Goal: Information Seeking & Learning: Learn about a topic

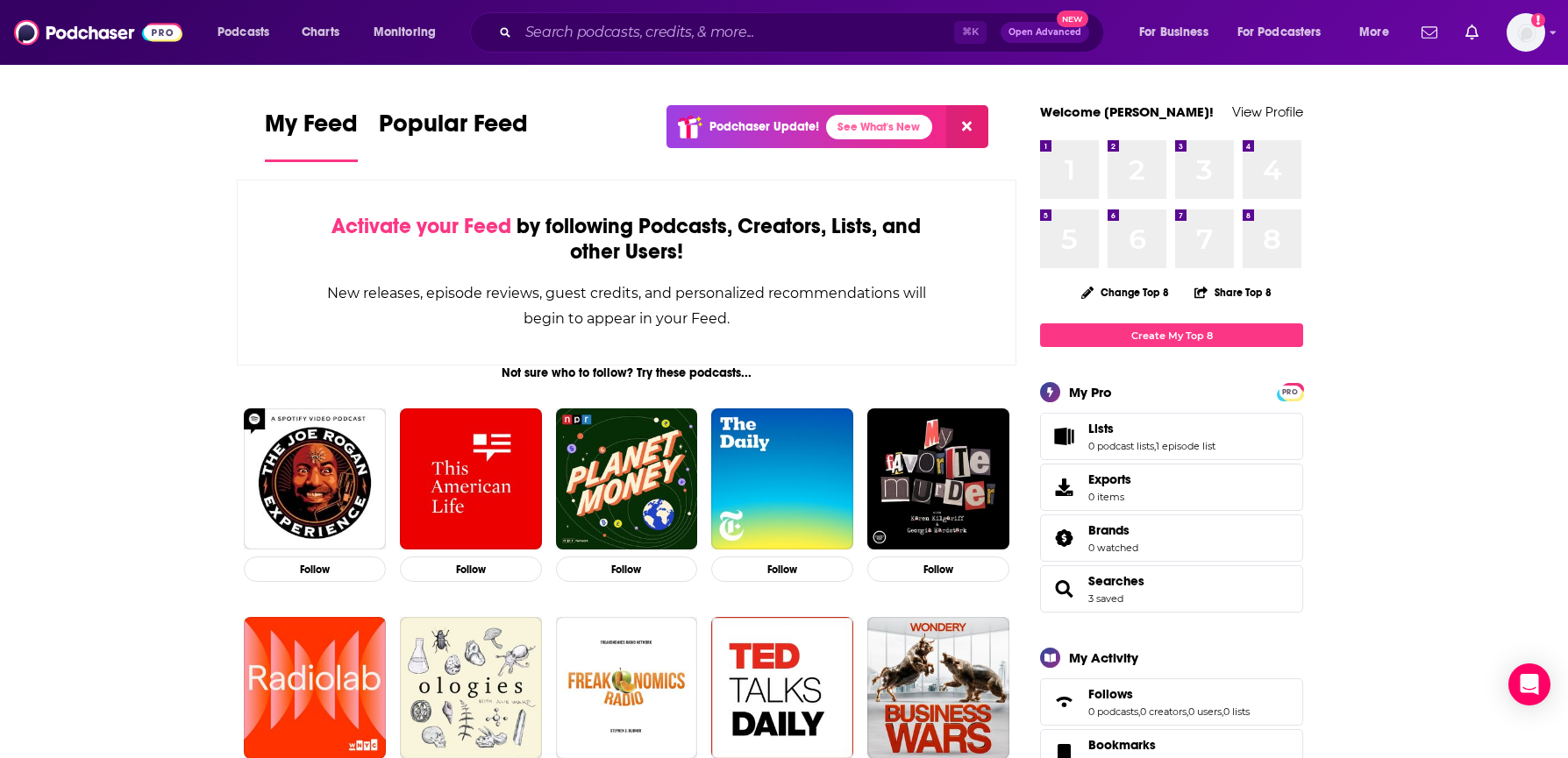
click at [784, 10] on div "Podcasts Charts Monitoring ⌘ K Open Advanced New For Business For Podcasters Mo…" at bounding box center [784, 32] width 1568 height 65
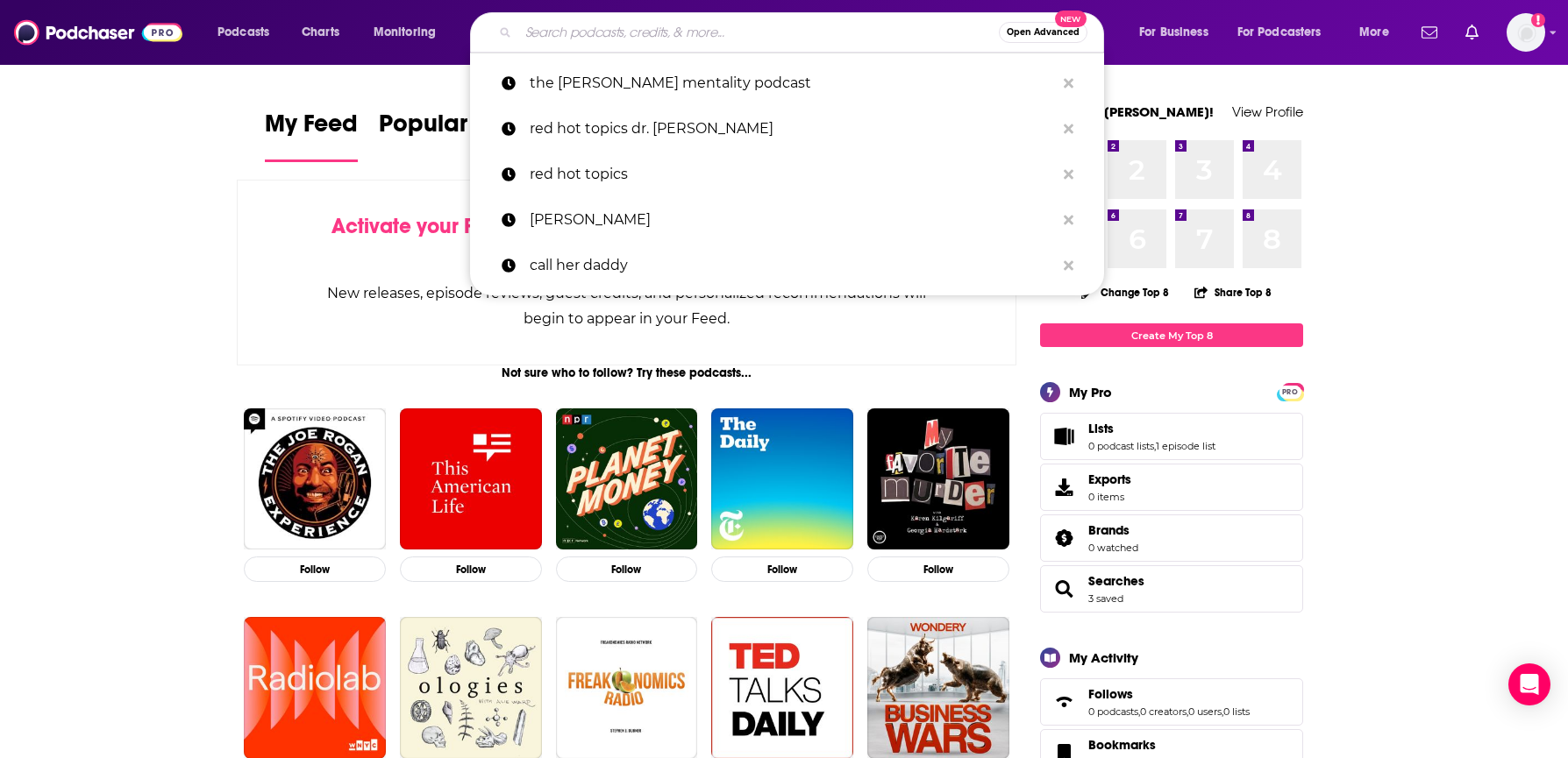
click at [772, 38] on input "Search podcasts, credits, & more..." at bounding box center [758, 32] width 480 height 28
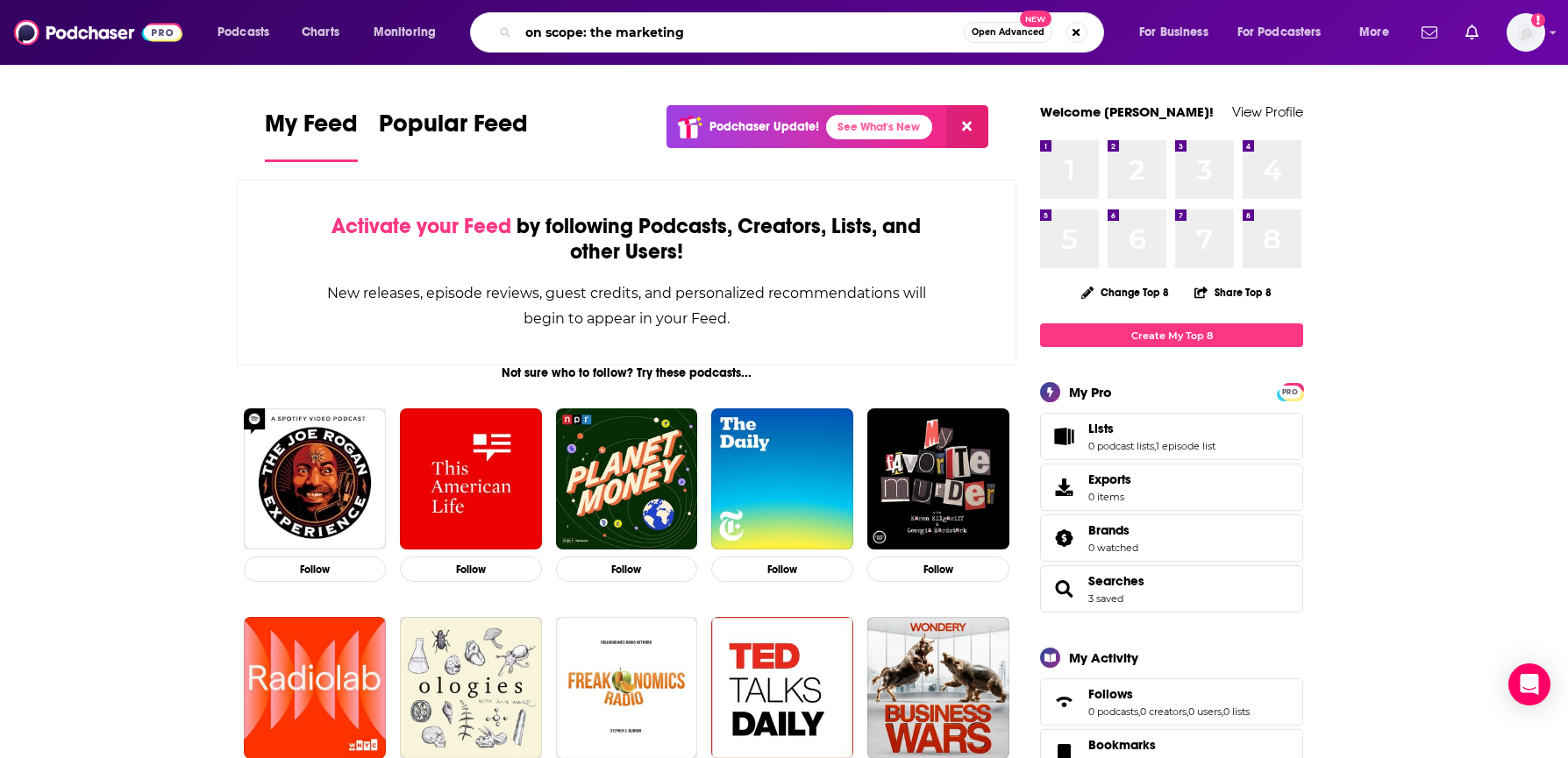
type input "on scope: the marketing"
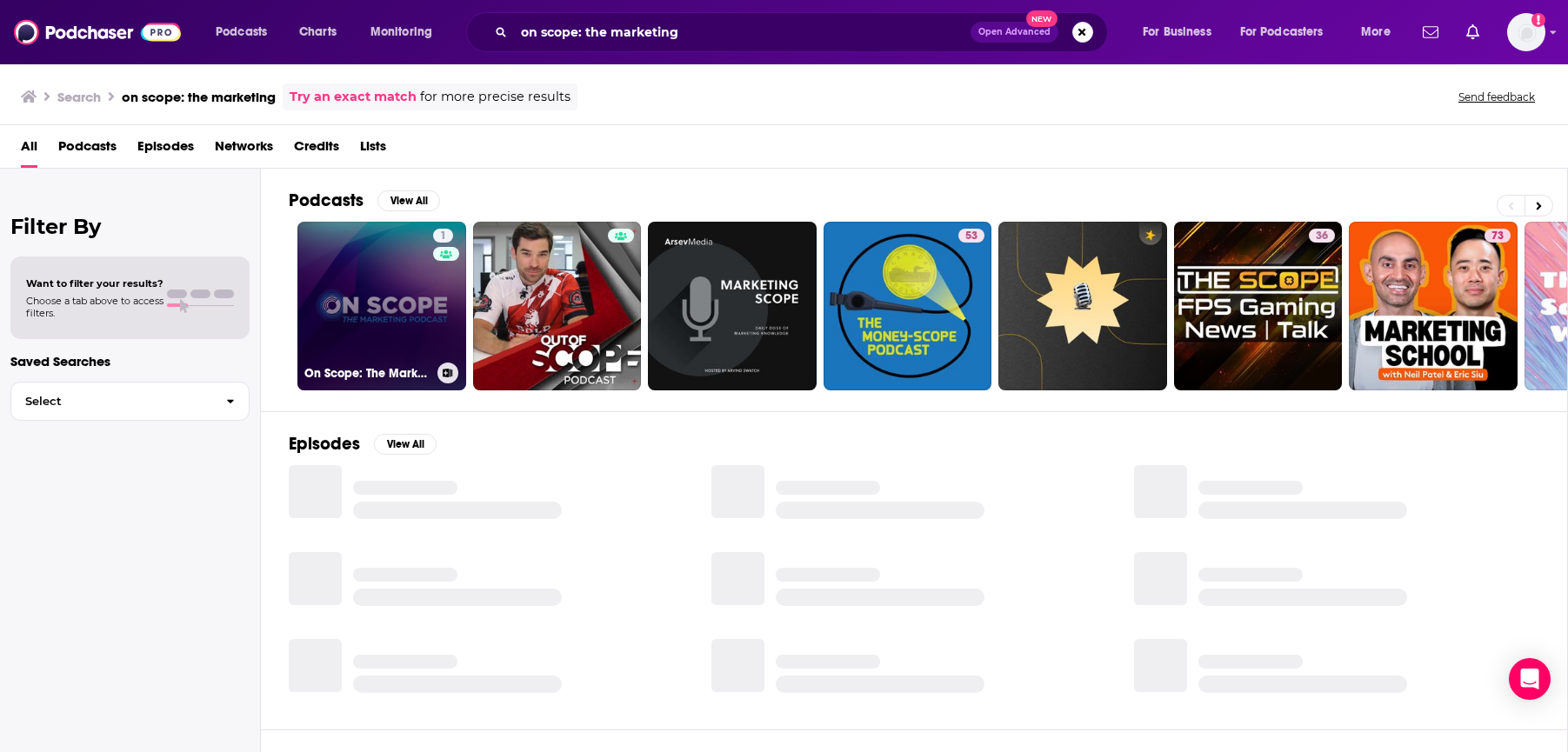
click at [392, 312] on link "1 On Scope: The Marketing Podcast" at bounding box center [382, 307] width 169 height 169
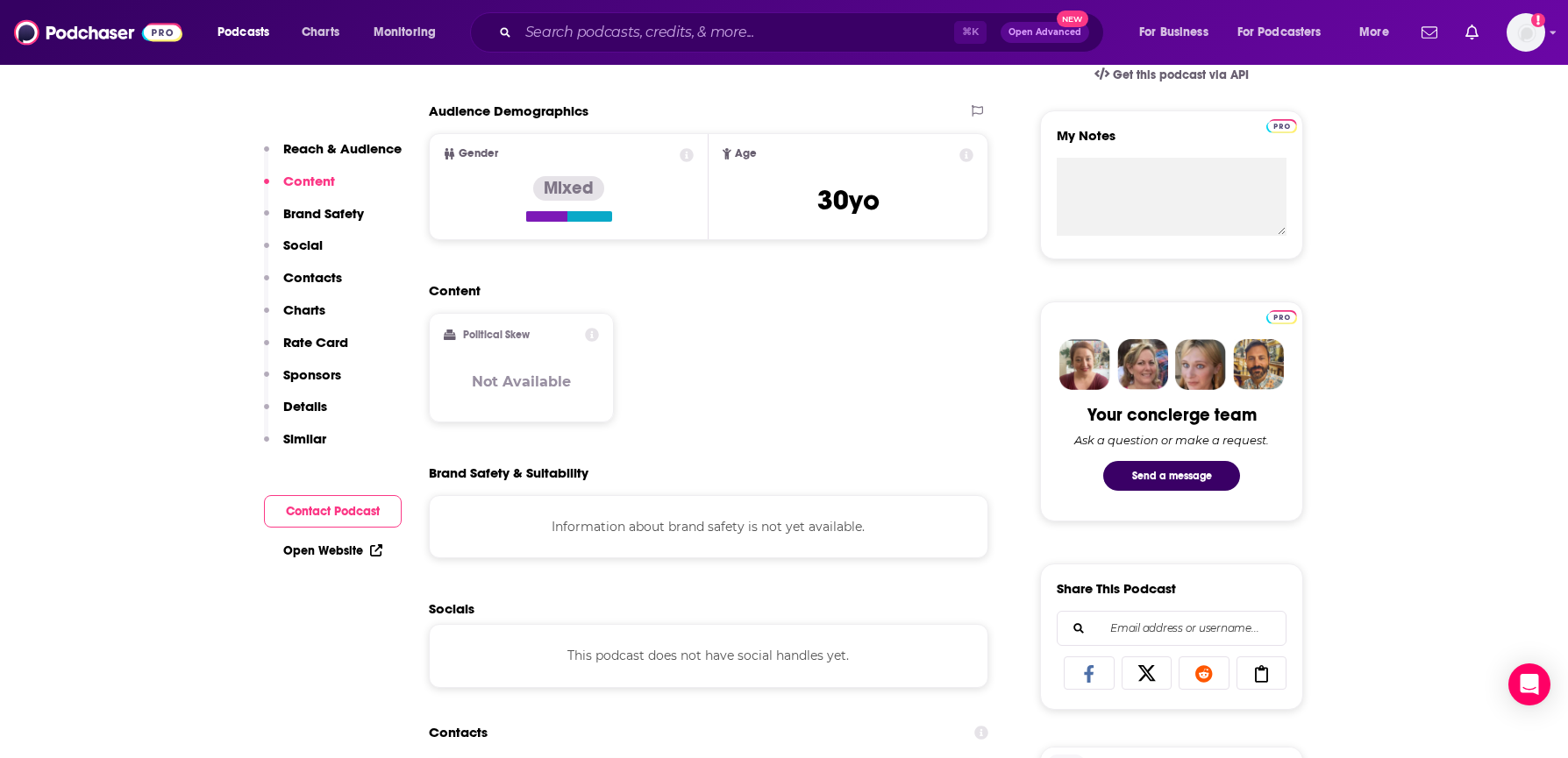
scroll to position [256, 0]
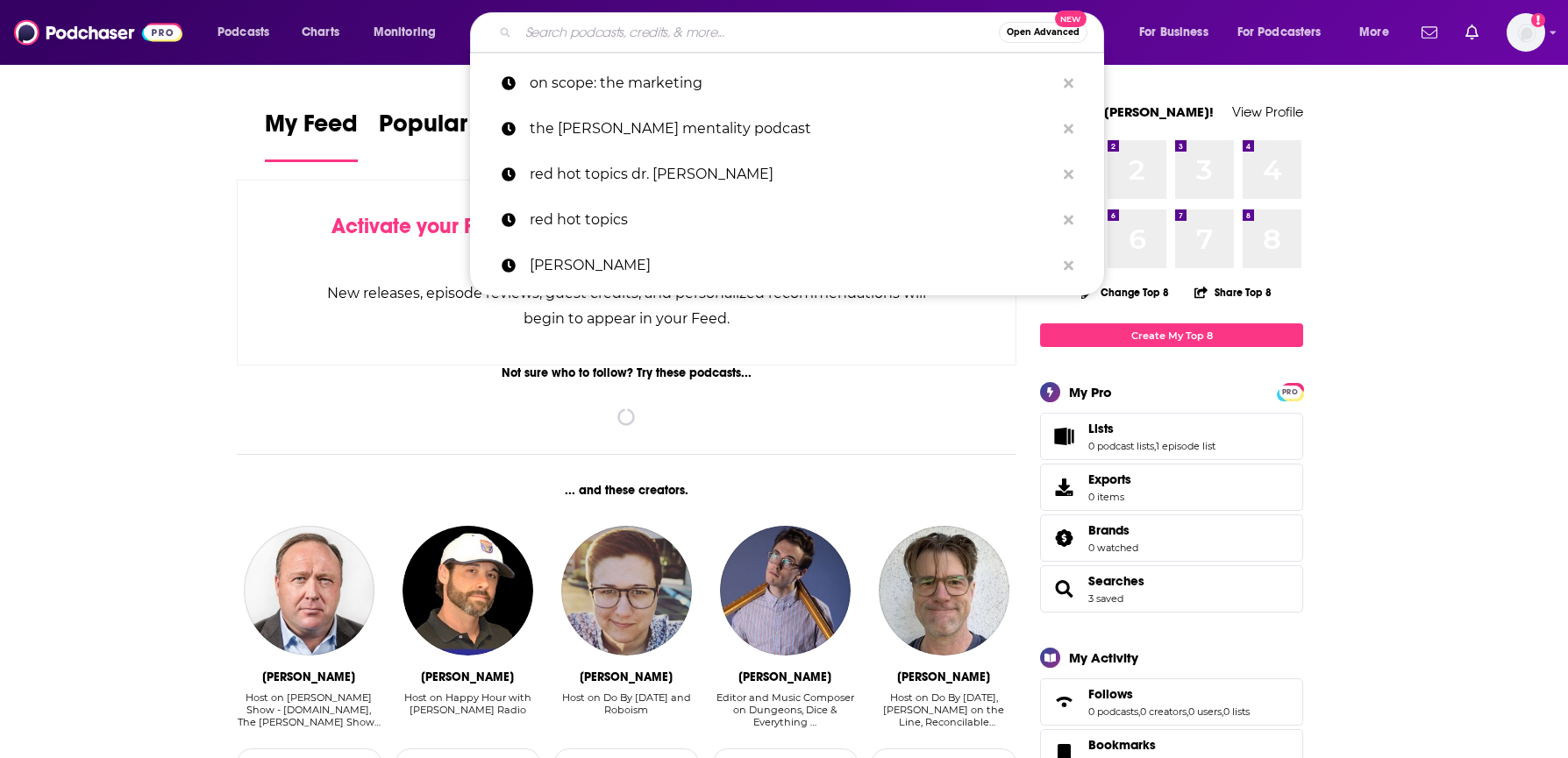
click at [643, 34] on input "Search podcasts, credits, & more..." at bounding box center [758, 32] width 480 height 28
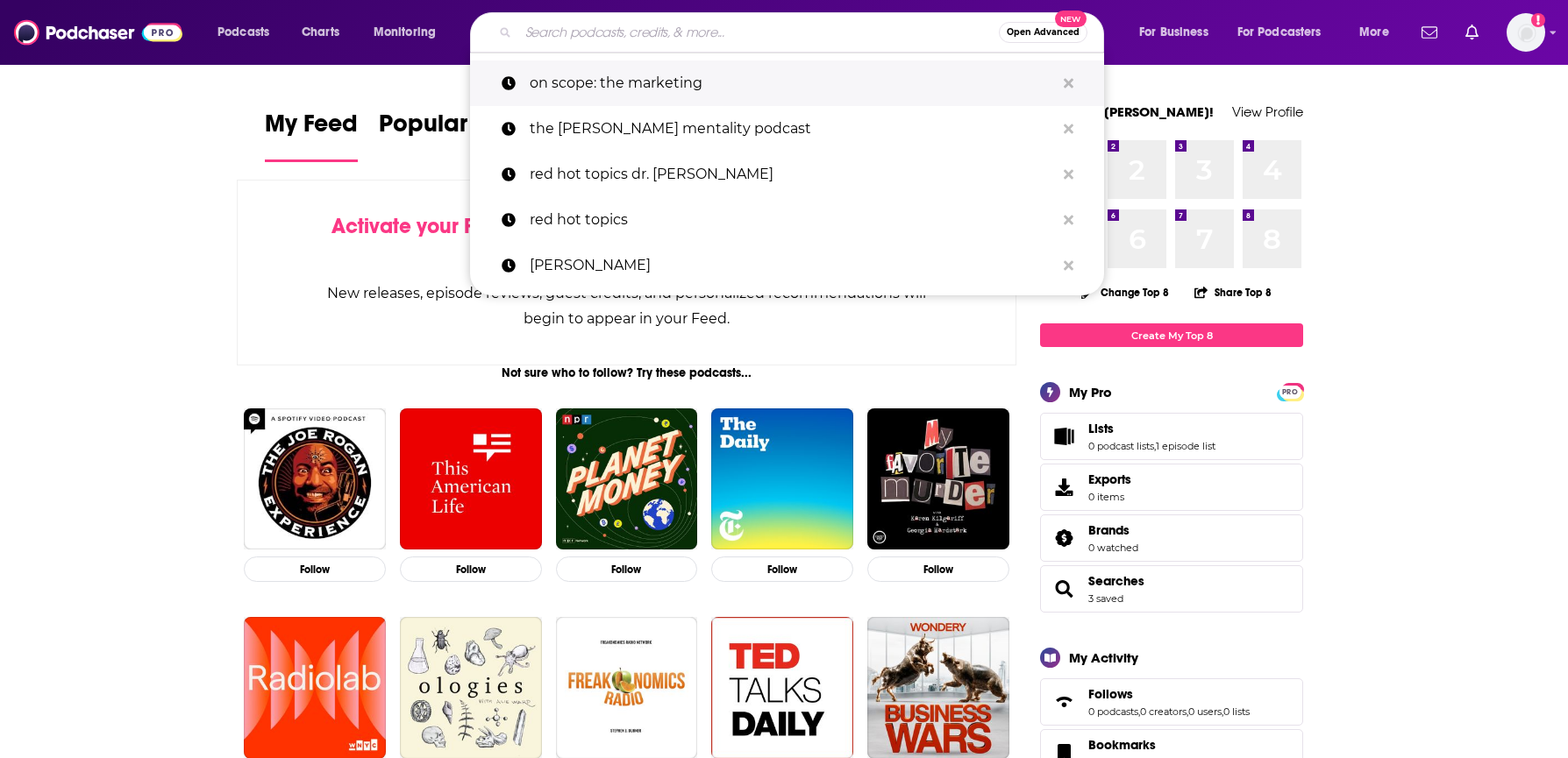
click at [666, 79] on p "on scope: the marketing" at bounding box center [791, 82] width 525 height 45
type input "on scope: the marketing"
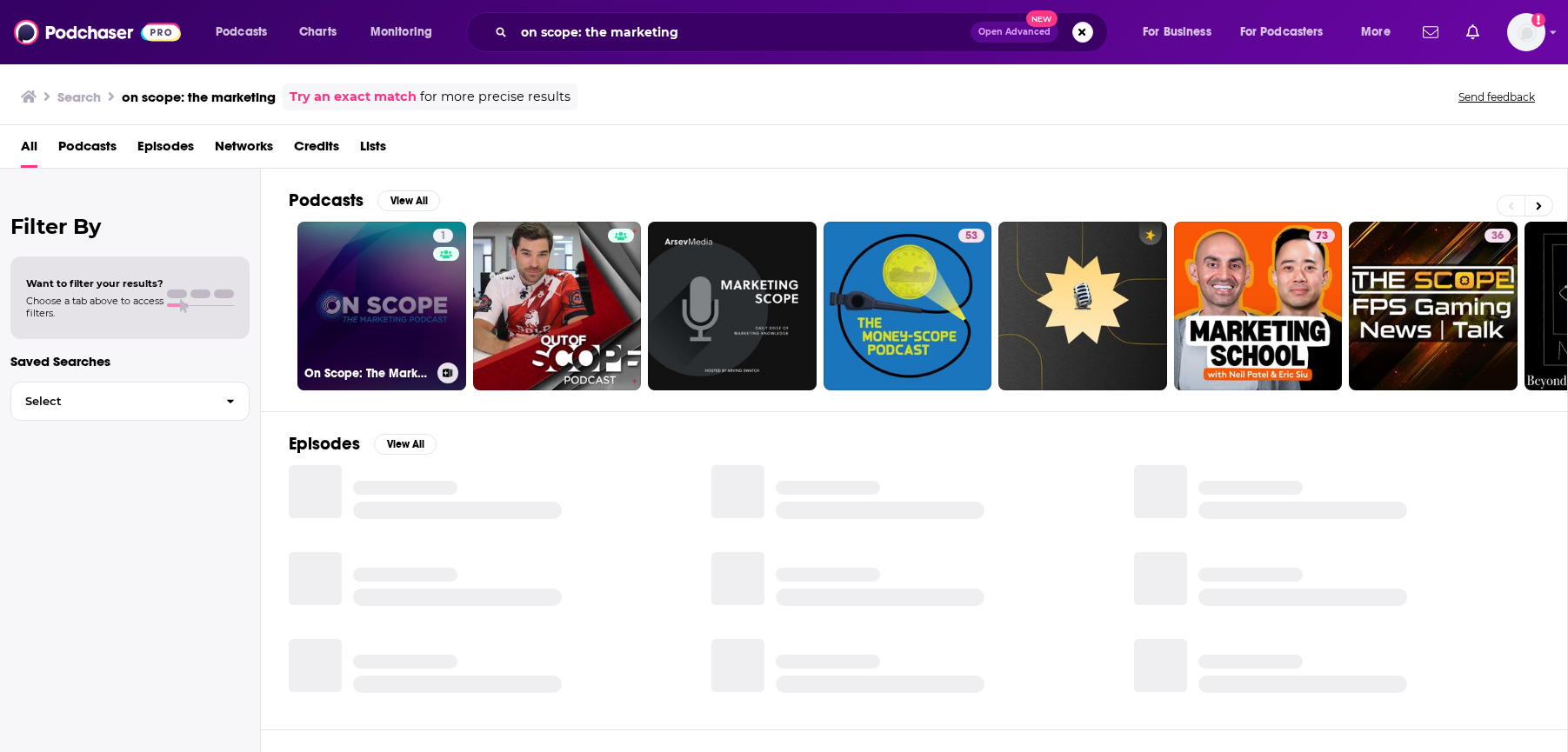
click at [360, 282] on link "1 On Scope: The Marketing Podcast" at bounding box center [382, 307] width 169 height 169
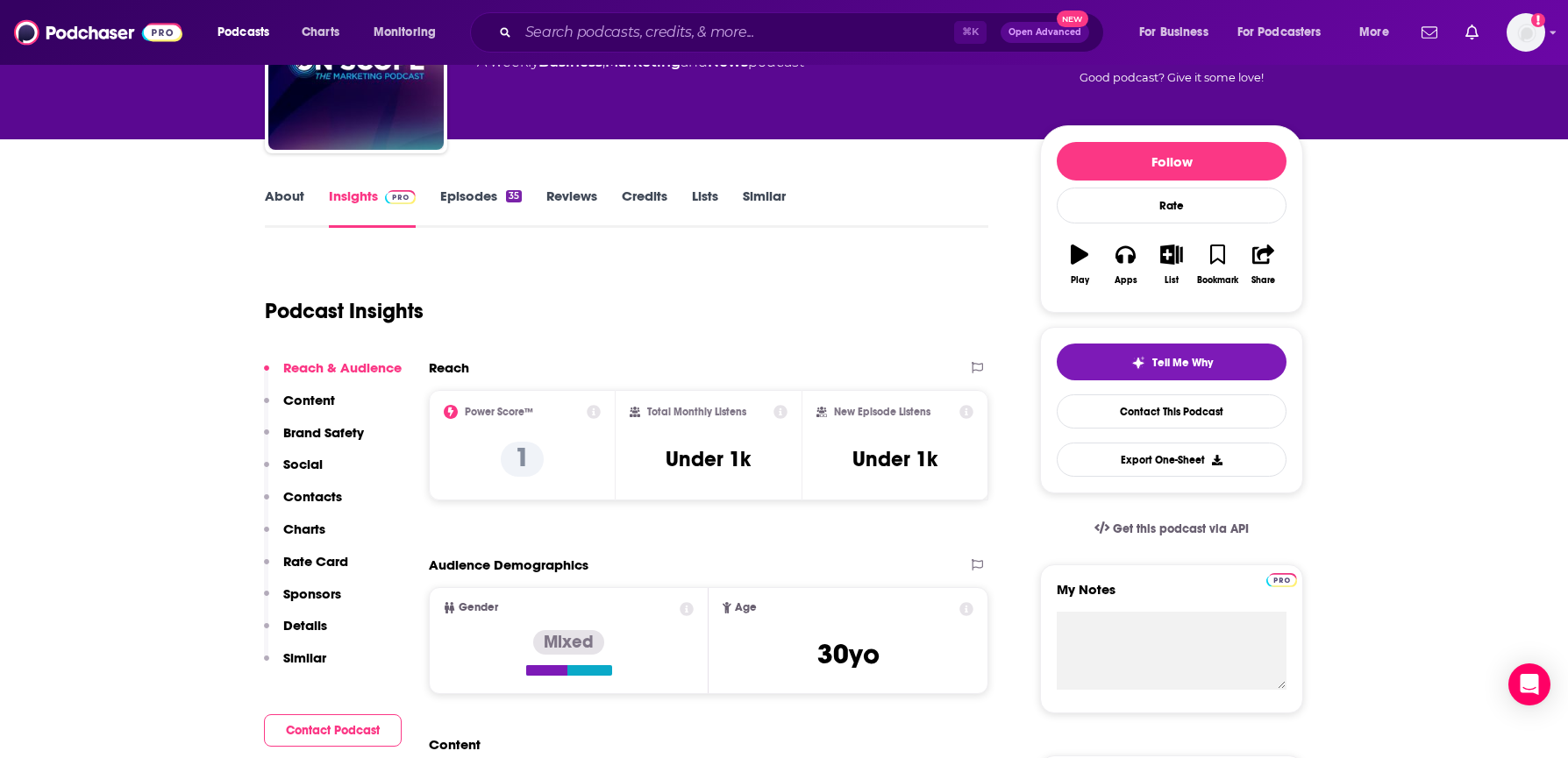
scroll to position [157, 0]
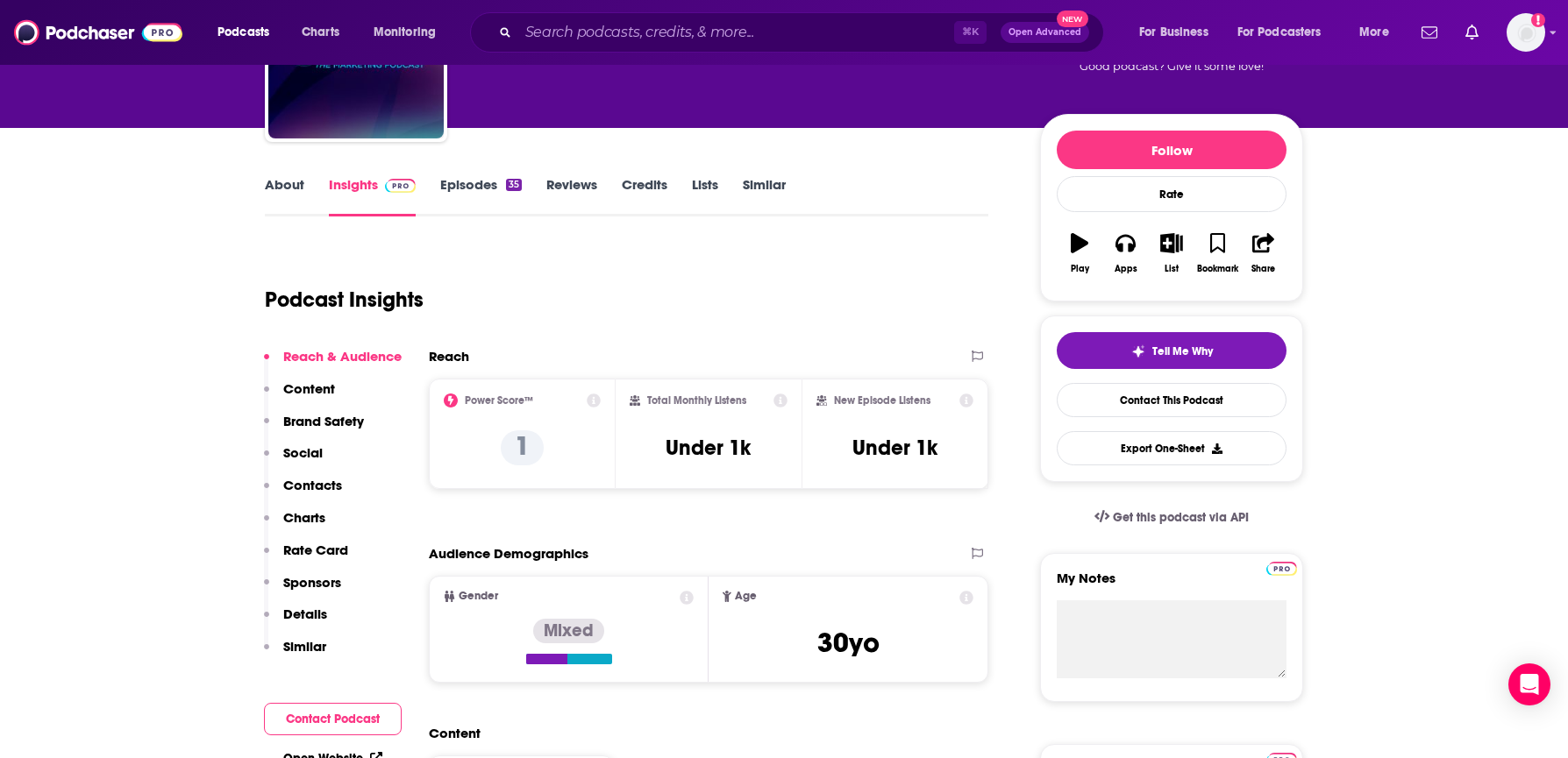
click at [597, 397] on icon at bounding box center [593, 400] width 14 height 14
click at [740, 348] on div "Reach" at bounding box center [690, 356] width 523 height 17
